Goal: Transaction & Acquisition: Subscribe to service/newsletter

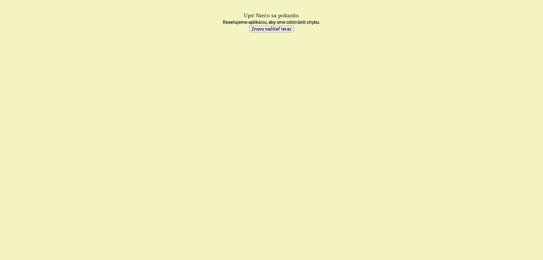
click at [278, 29] on font "Znovu načítať teraz" at bounding box center [271, 28] width 40 height 5
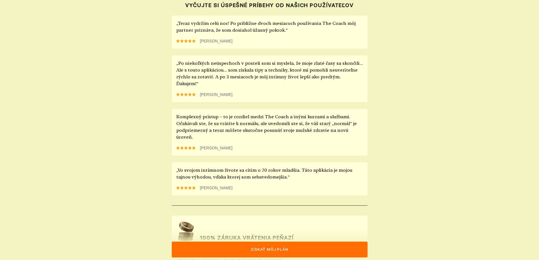
scroll to position [466, 0]
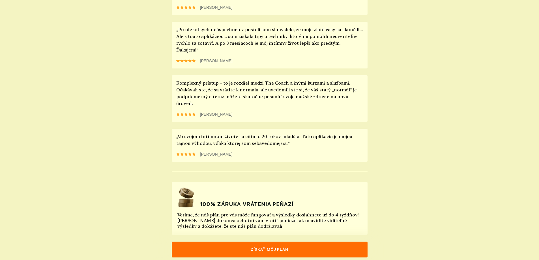
click at [261, 248] on font "získať môj plán" at bounding box center [270, 249] width 38 height 5
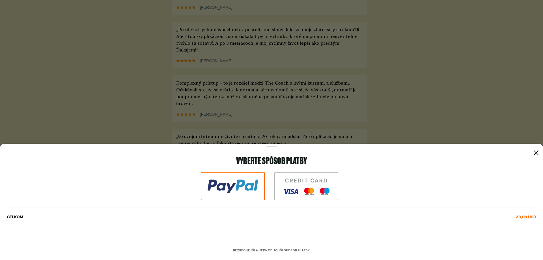
click at [536, 154] on icon at bounding box center [536, 152] width 5 height 5
